Goal: Information Seeking & Learning: Learn about a topic

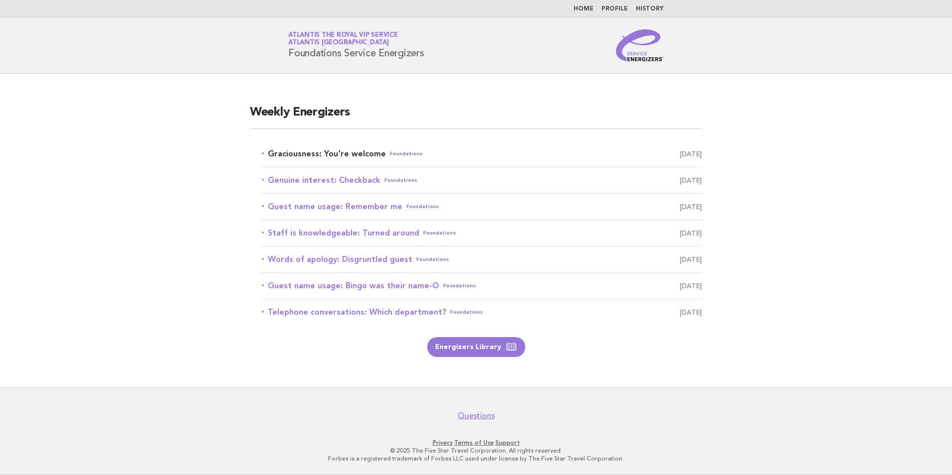
click at [361, 154] on link "Graciousness: You're welcome Foundations [DATE]" at bounding box center [482, 154] width 440 height 14
click at [331, 155] on link "Graciousness: You're welcome Foundations [DATE]" at bounding box center [482, 154] width 440 height 14
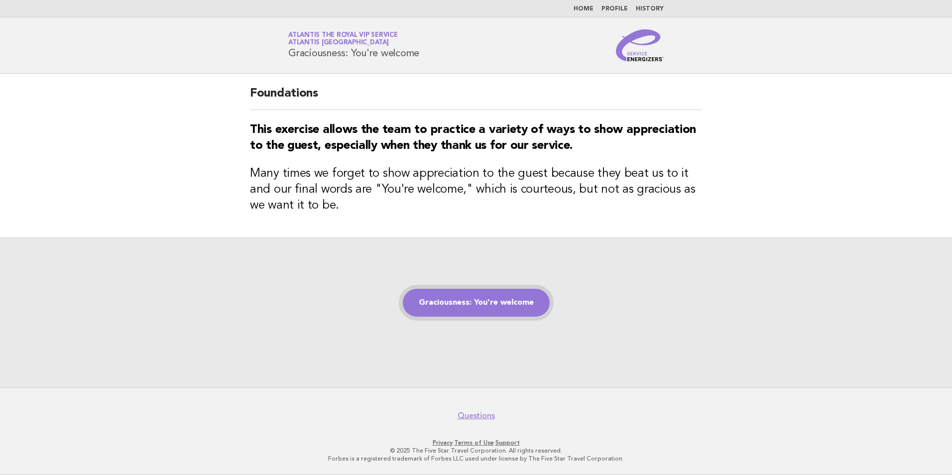
click at [492, 299] on link "Graciousness: You're welcome" at bounding box center [476, 303] width 147 height 28
click at [477, 308] on link "Graciousness: You're welcome" at bounding box center [476, 303] width 147 height 28
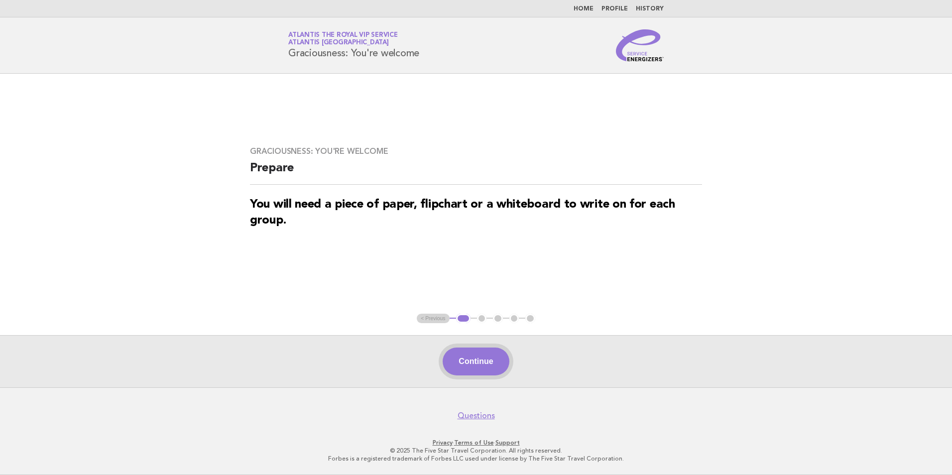
click at [484, 363] on button "Continue" at bounding box center [476, 362] width 66 height 28
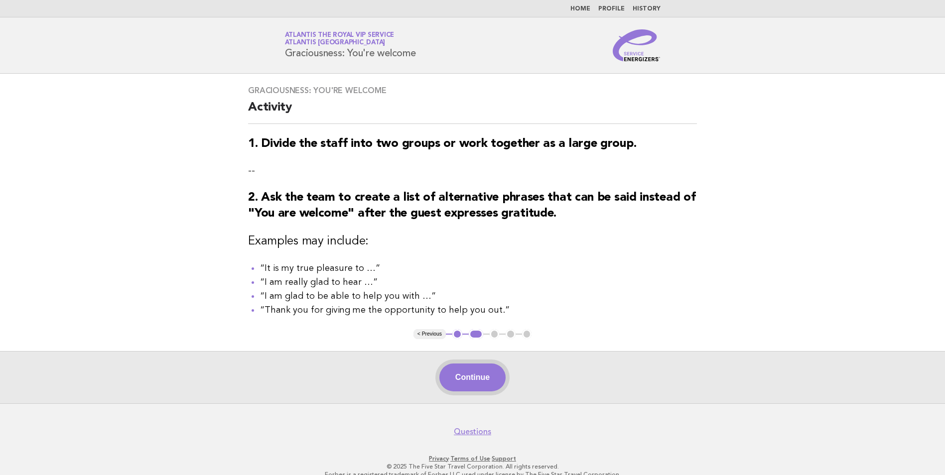
click at [481, 388] on button "Continue" at bounding box center [472, 378] width 66 height 28
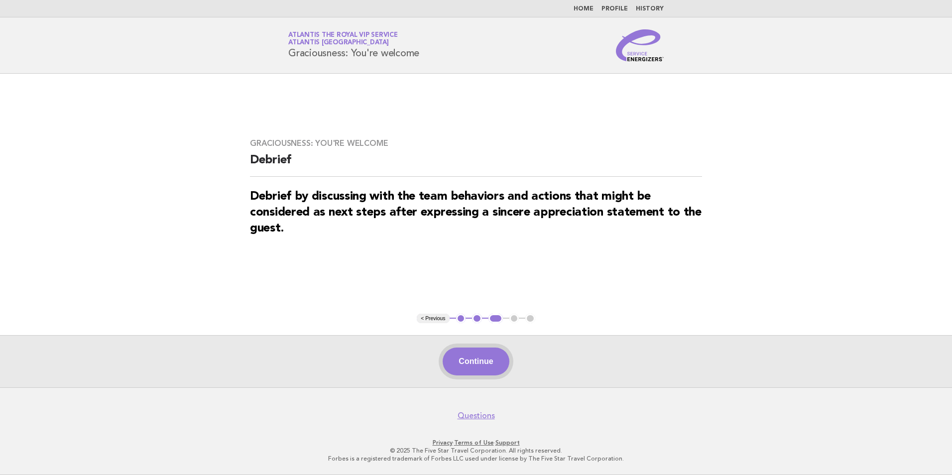
click at [461, 360] on button "Continue" at bounding box center [476, 362] width 66 height 28
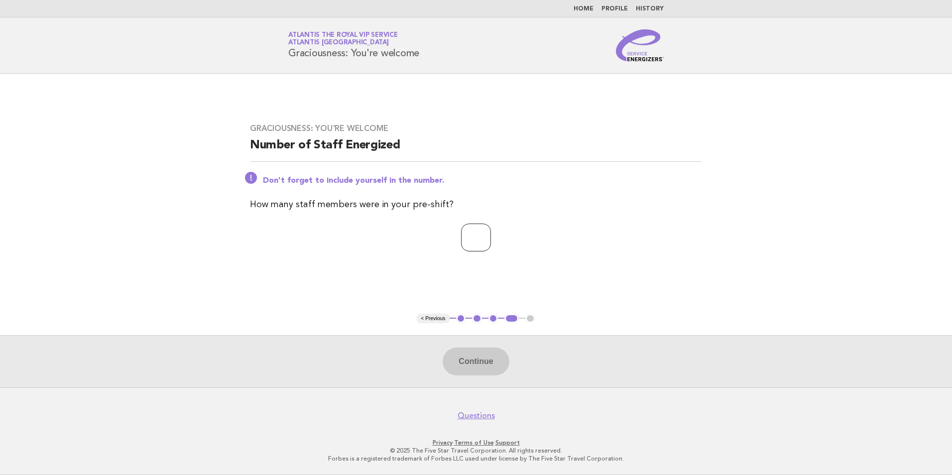
click at [479, 248] on input "number" at bounding box center [476, 238] width 30 height 28
type input "*"
click at [492, 355] on button "Continue" at bounding box center [476, 362] width 66 height 28
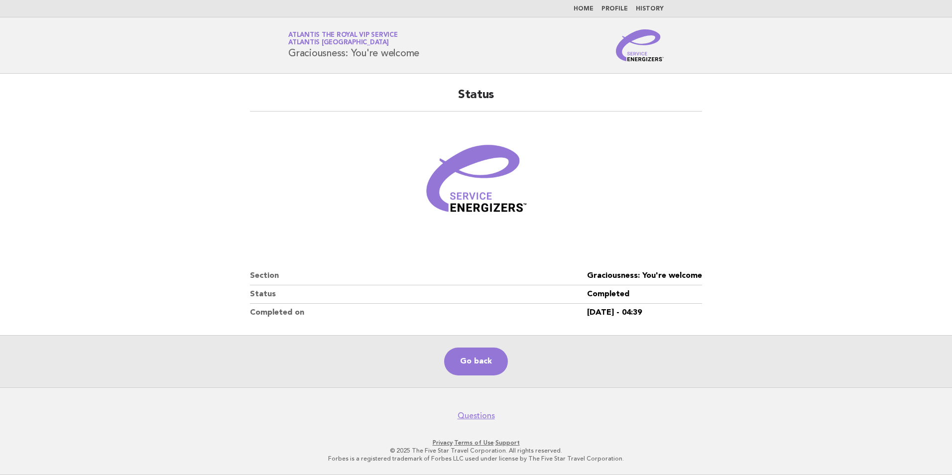
click at [696, 153] on figure at bounding box center [476, 184] width 452 height 120
click at [287, 125] on figure at bounding box center [476, 184] width 452 height 120
